Goal: Complete application form

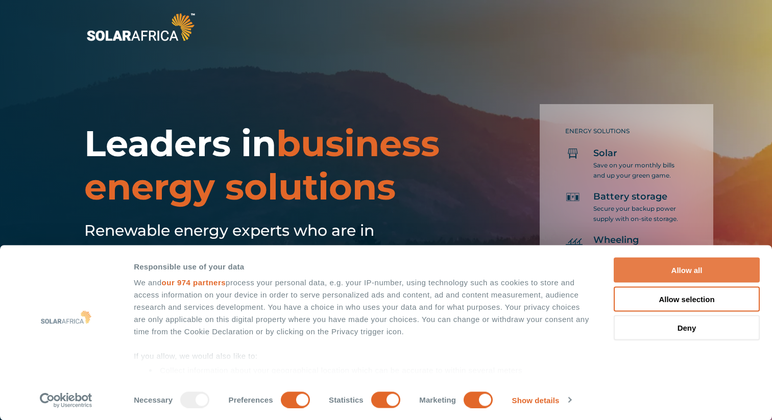
click at [672, 273] on button "Allow all" at bounding box center [687, 270] width 146 height 25
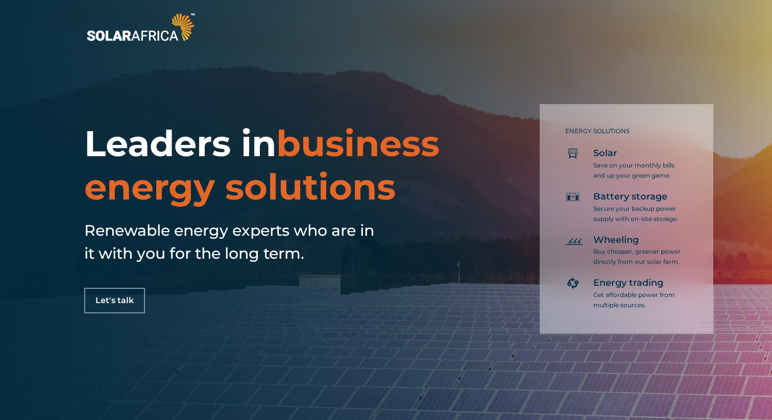
click at [130, 302] on span "Let's talk" at bounding box center [115, 301] width 38 height 8
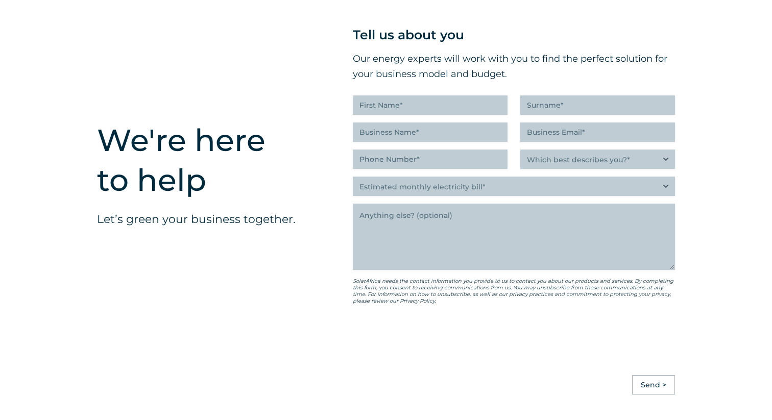
scroll to position [2584, 0]
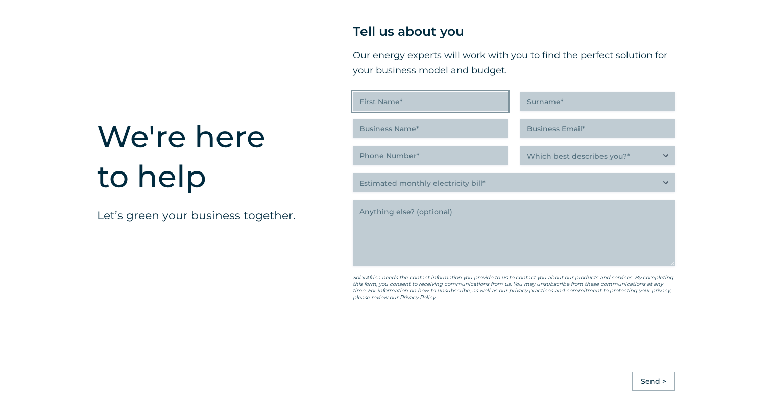
click at [391, 104] on input "First Name (Required)" at bounding box center [430, 101] width 155 height 19
type input "Mlungisi"
type input "Khumalo"
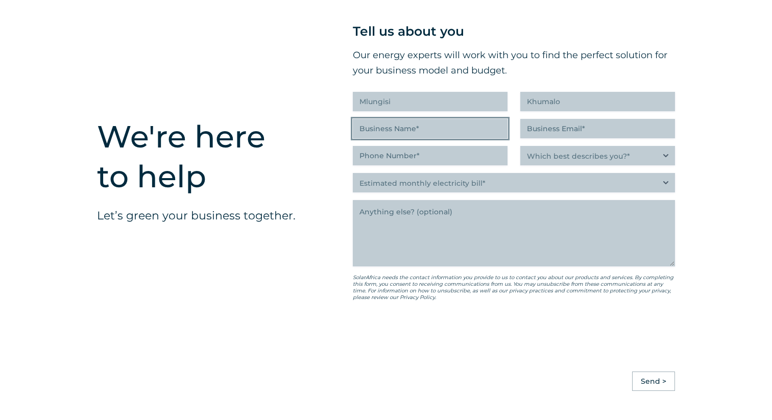
click at [428, 136] on input "Business Name (Required)" at bounding box center [430, 128] width 155 height 19
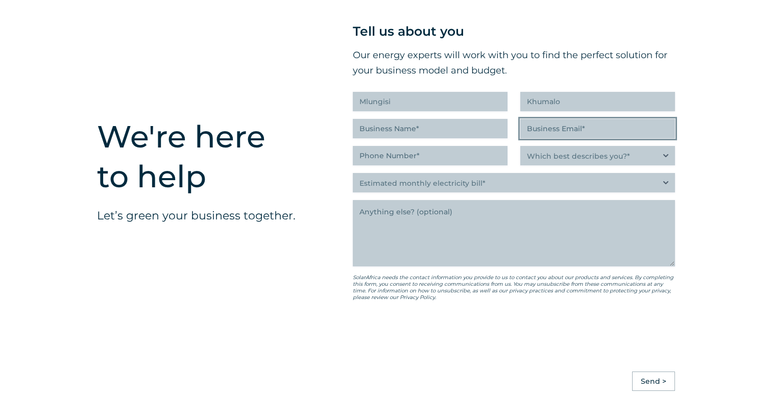
click at [547, 136] on input "Business Email (Required)" at bounding box center [597, 128] width 155 height 19
click at [544, 162] on select "Which best describes you?* Researching and identifying the best energy solution…" at bounding box center [597, 155] width 155 height 19
select select "Researching and identifying the best energy solutions on behalf of the business…"
click at [520, 153] on select "Which best describes you?* Researching and identifying the best energy solution…" at bounding box center [597, 155] width 155 height 19
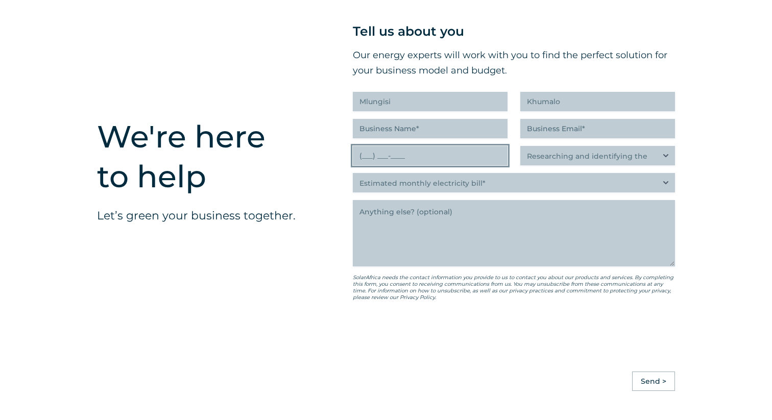
click at [408, 163] on input "(___) ___-____" at bounding box center [430, 155] width 155 height 19
type input "(054) ___-____"
